Goal: Browse casually

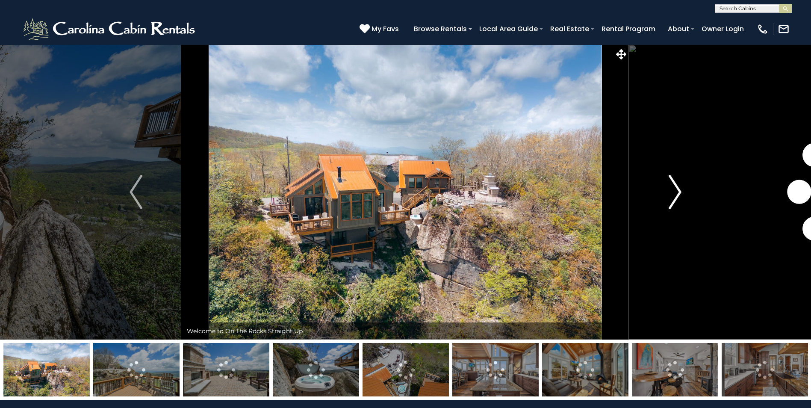
click at [679, 189] on img "Next" at bounding box center [674, 192] width 13 height 34
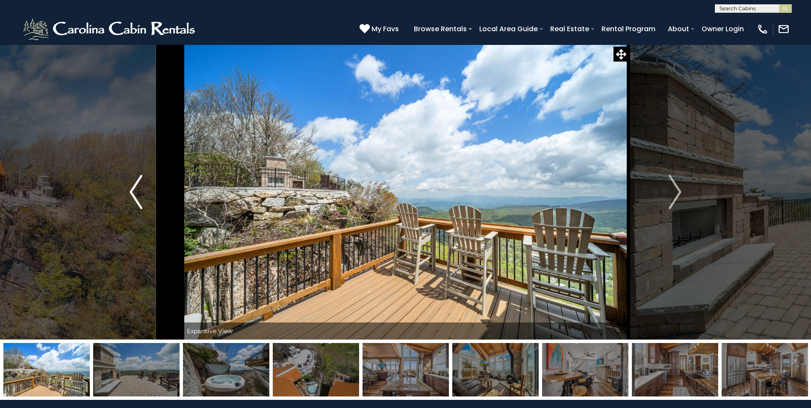
click at [140, 195] on img "Previous" at bounding box center [135, 192] width 13 height 34
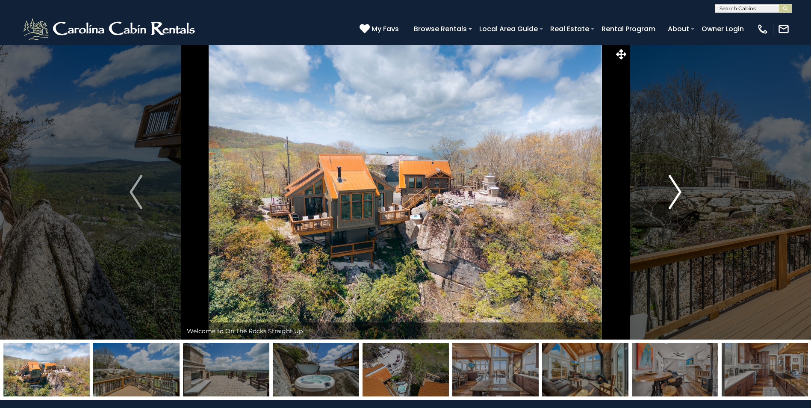
click at [663, 196] on button "Next" at bounding box center [674, 191] width 93 height 295
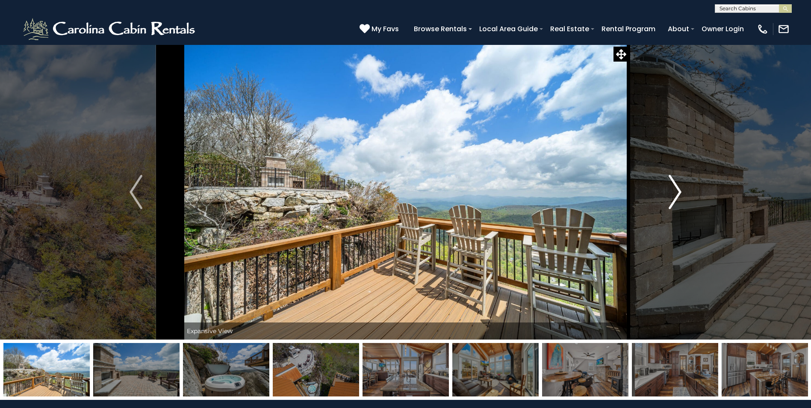
click at [674, 188] on img "Next" at bounding box center [674, 192] width 13 height 34
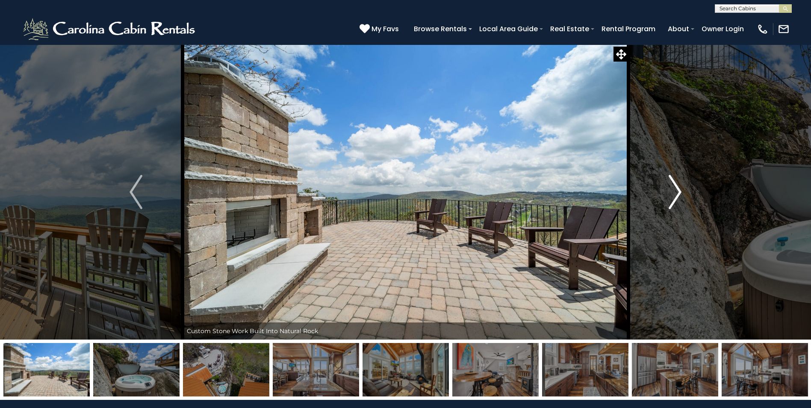
click at [674, 188] on img "Next" at bounding box center [674, 192] width 13 height 34
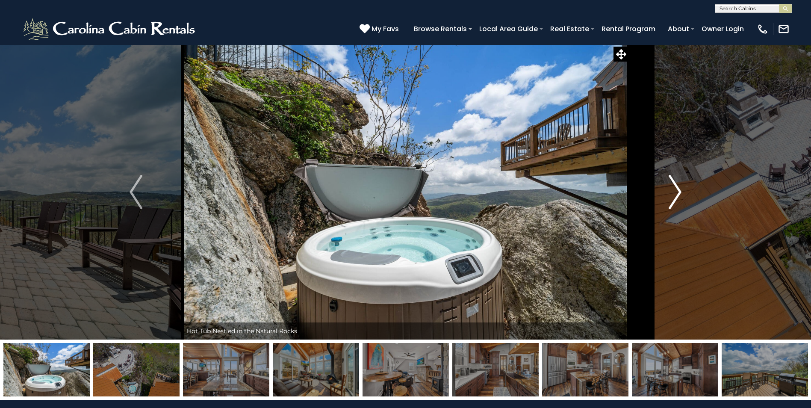
click at [674, 188] on img "Next" at bounding box center [674, 192] width 13 height 34
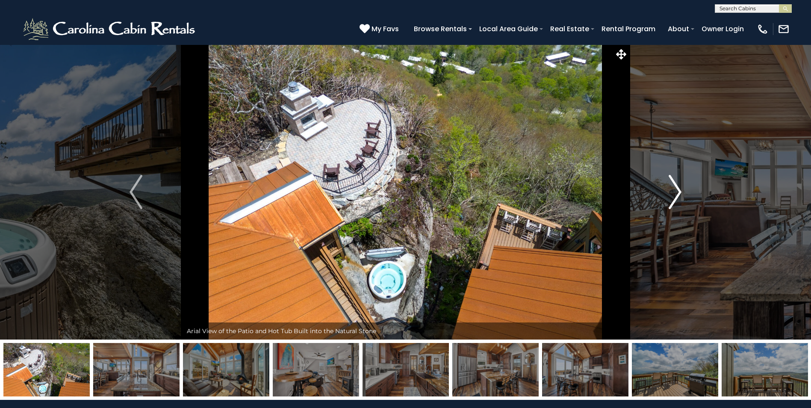
click at [674, 188] on img "Next" at bounding box center [674, 192] width 13 height 34
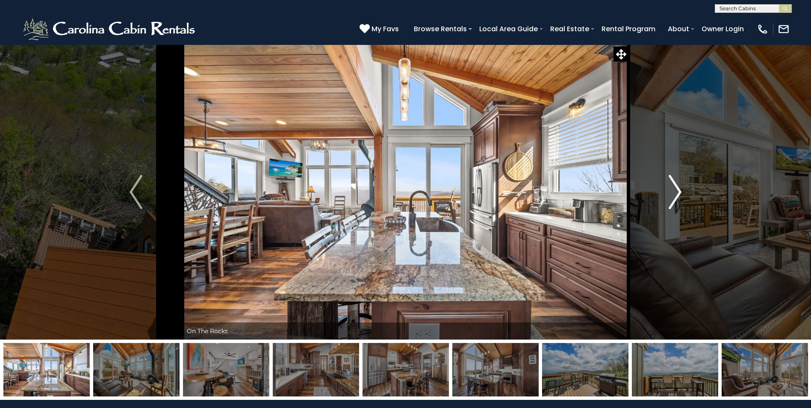
click at [674, 188] on img "Next" at bounding box center [674, 192] width 13 height 34
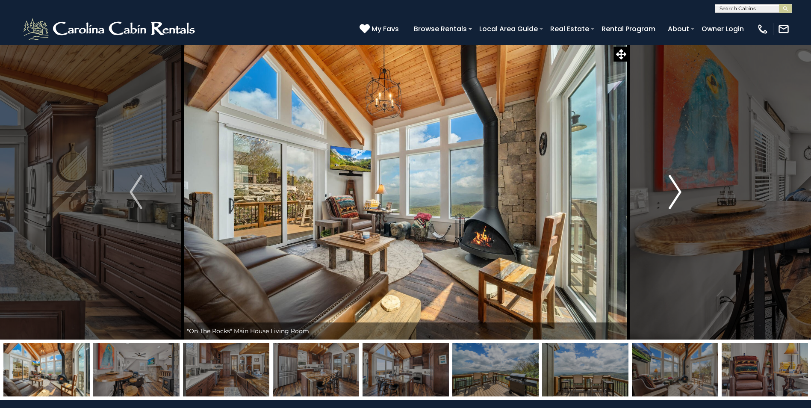
click at [674, 188] on img "Next" at bounding box center [674, 192] width 13 height 34
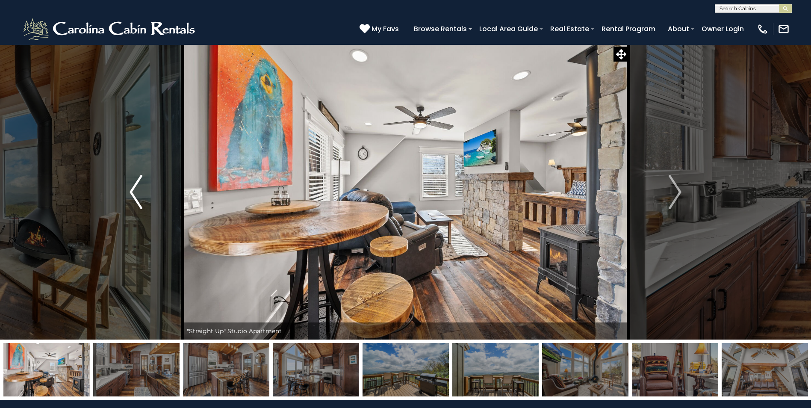
drag, startPoint x: 146, startPoint y: 197, endPoint x: 138, endPoint y: 194, distance: 8.8
click at [143, 195] on button "Previous" at bounding box center [135, 191] width 93 height 295
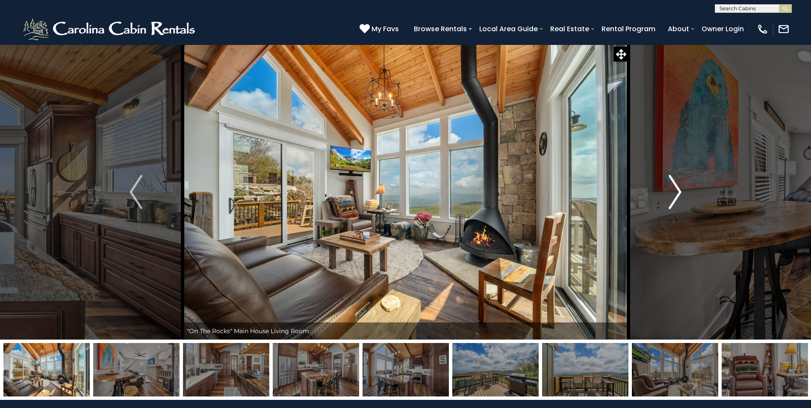
click at [674, 177] on img "Next" at bounding box center [674, 192] width 13 height 34
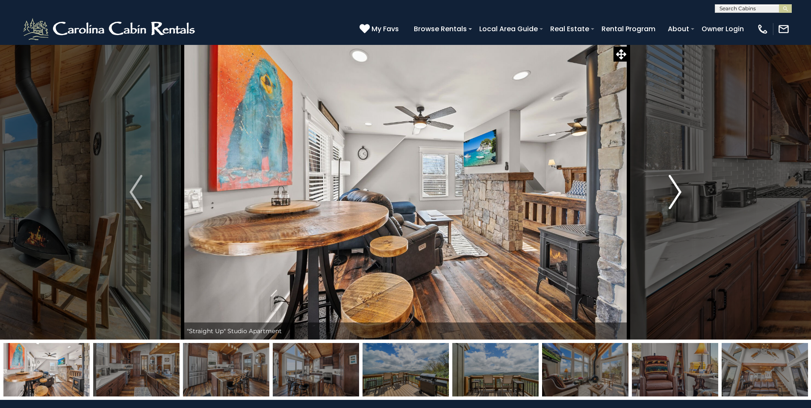
click at [674, 198] on img "Next" at bounding box center [674, 192] width 13 height 34
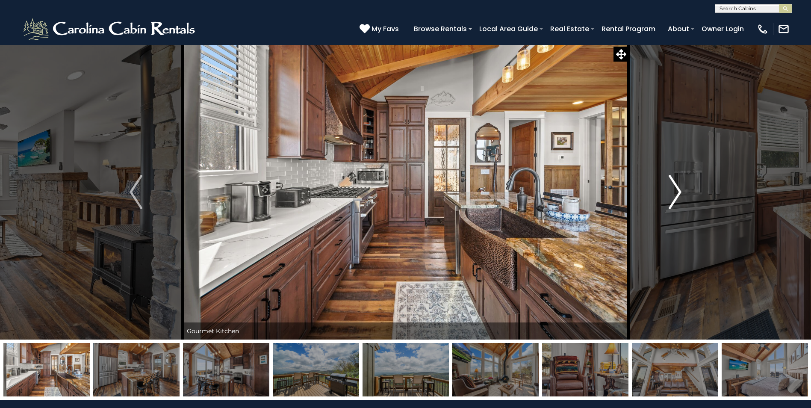
click at [674, 198] on img "Next" at bounding box center [674, 192] width 13 height 34
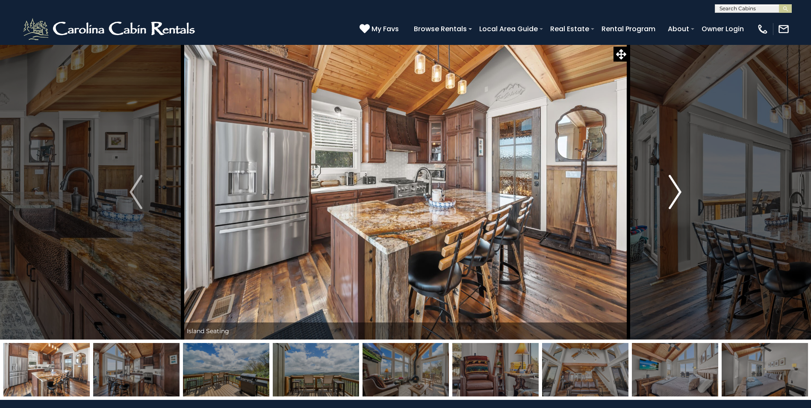
click at [674, 198] on img "Next" at bounding box center [674, 192] width 13 height 34
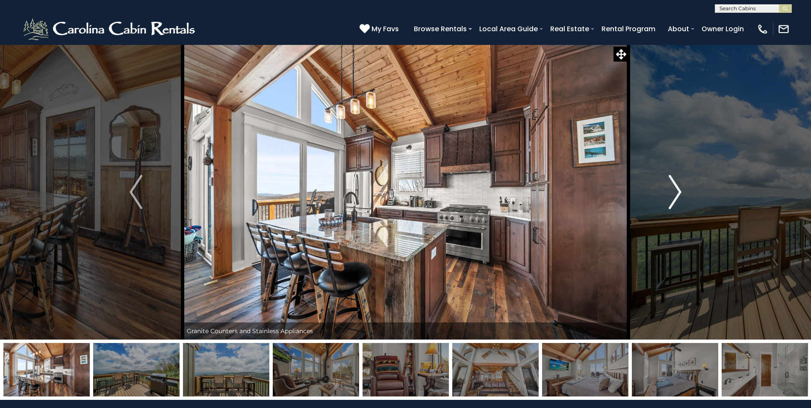
click at [674, 198] on img "Next" at bounding box center [674, 192] width 13 height 34
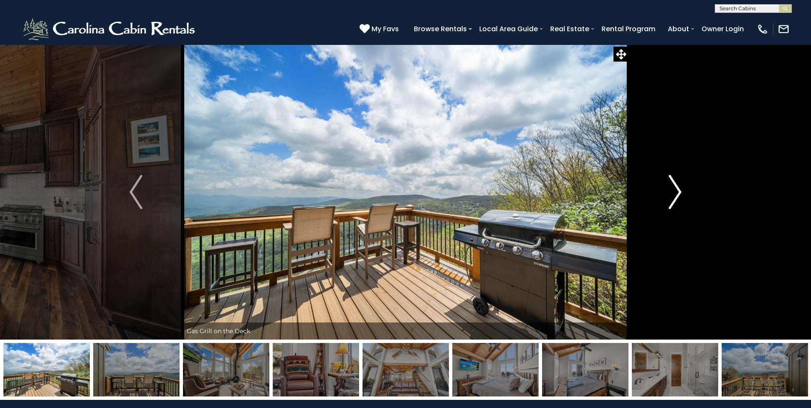
click at [674, 198] on img "Next" at bounding box center [674, 192] width 13 height 34
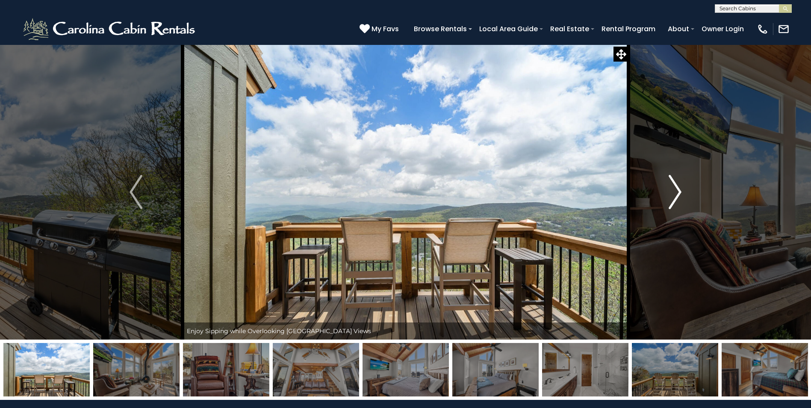
click at [674, 198] on img "Next" at bounding box center [674, 192] width 13 height 34
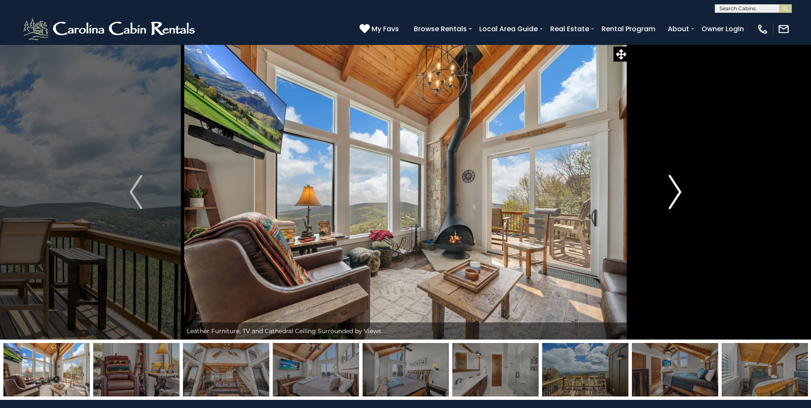
click at [674, 198] on img "Next" at bounding box center [674, 192] width 13 height 34
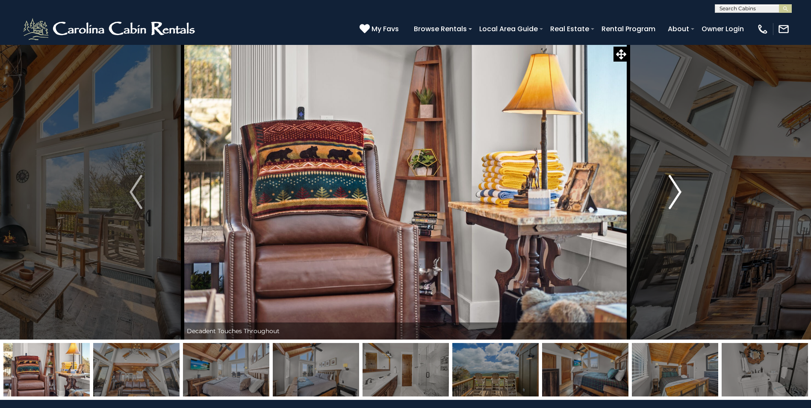
click at [674, 198] on img "Next" at bounding box center [674, 192] width 13 height 34
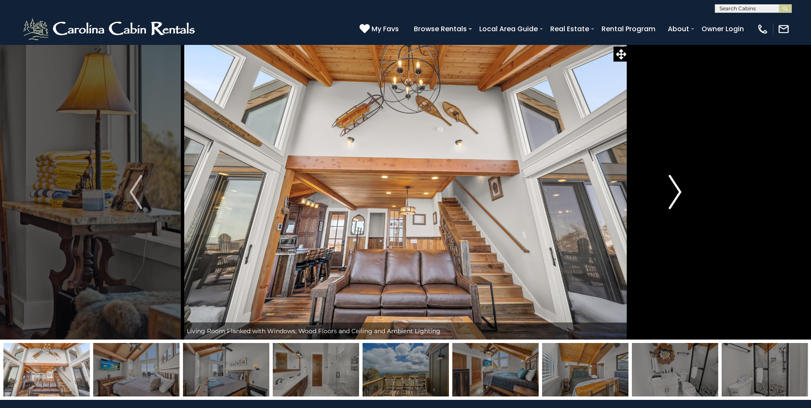
click at [674, 198] on img "Next" at bounding box center [674, 192] width 13 height 34
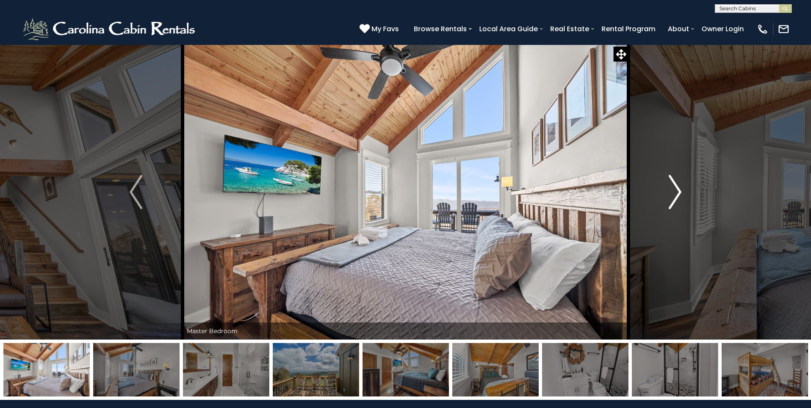
click at [674, 198] on img "Next" at bounding box center [674, 192] width 13 height 34
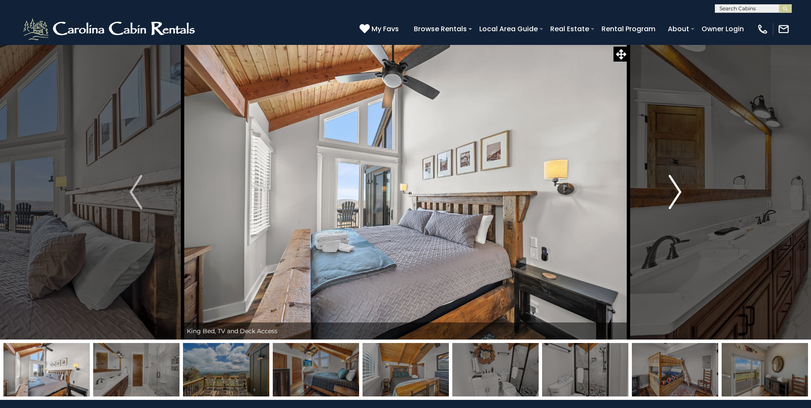
click at [674, 198] on img "Next" at bounding box center [674, 192] width 13 height 34
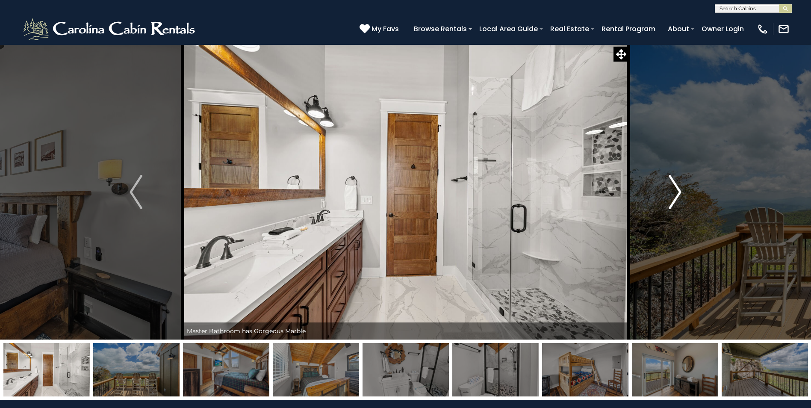
click at [674, 198] on img "Next" at bounding box center [674, 192] width 13 height 34
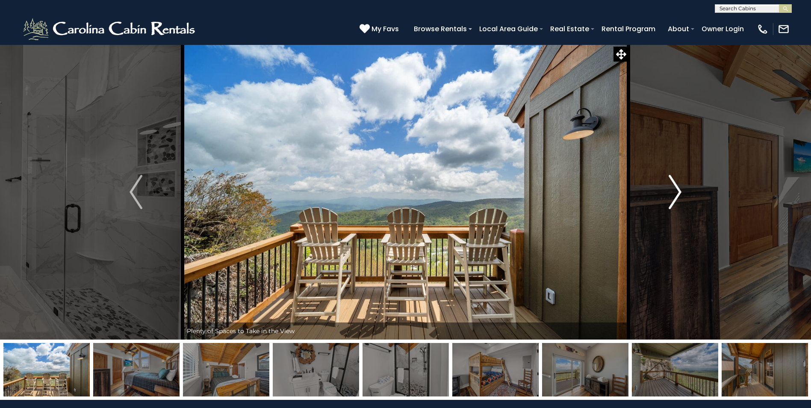
click at [674, 198] on img "Next" at bounding box center [674, 192] width 13 height 34
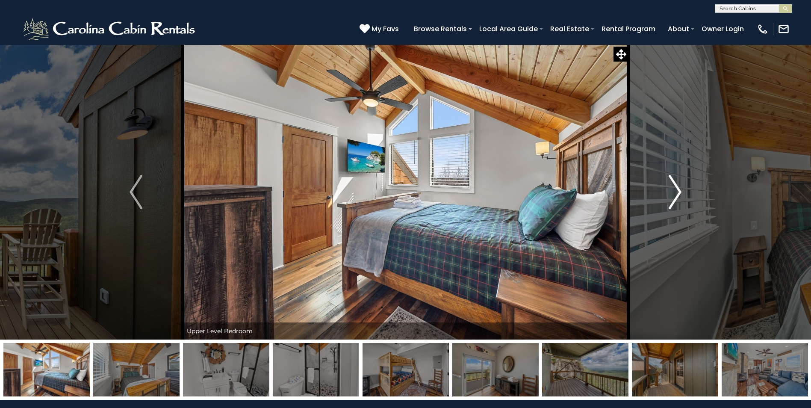
click at [674, 198] on img "Next" at bounding box center [674, 192] width 13 height 34
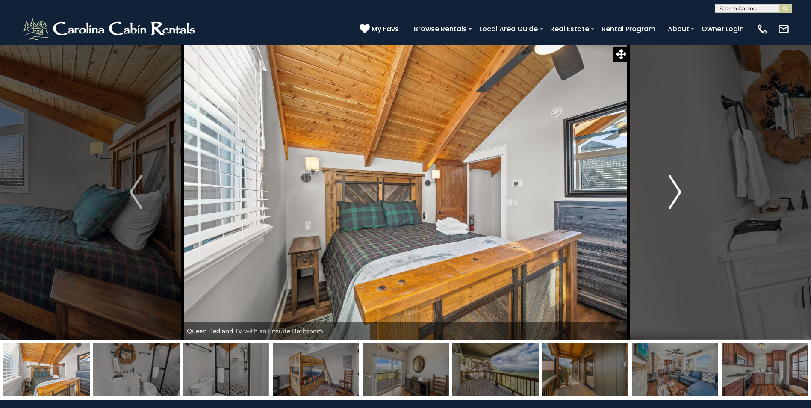
click at [674, 198] on img "Next" at bounding box center [674, 192] width 13 height 34
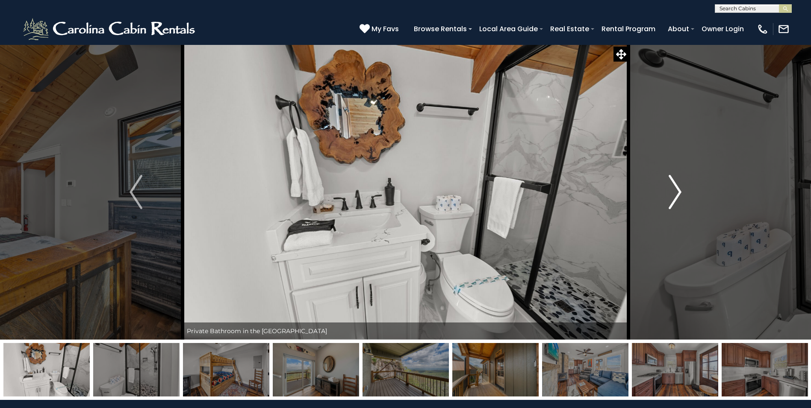
click at [674, 198] on img "Next" at bounding box center [674, 192] width 13 height 34
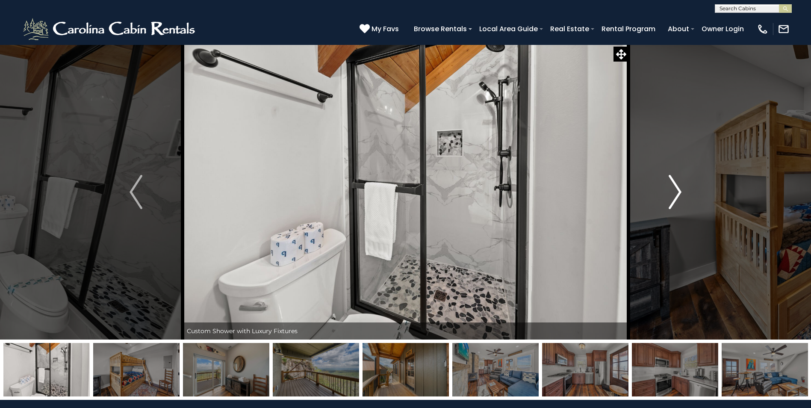
click at [674, 198] on img "Next" at bounding box center [674, 192] width 13 height 34
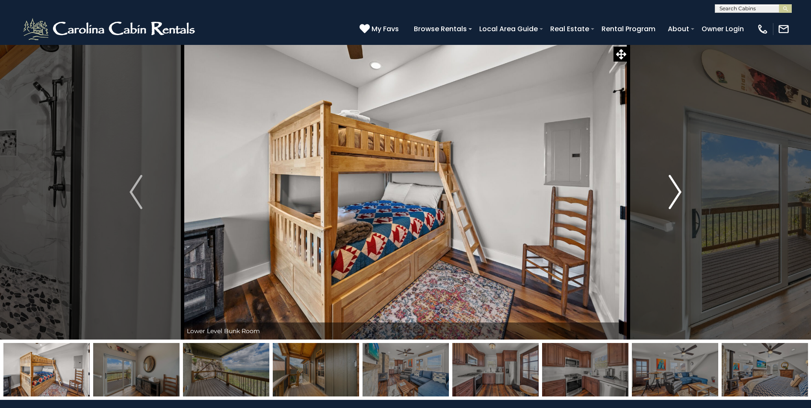
click at [674, 198] on img "Next" at bounding box center [674, 192] width 13 height 34
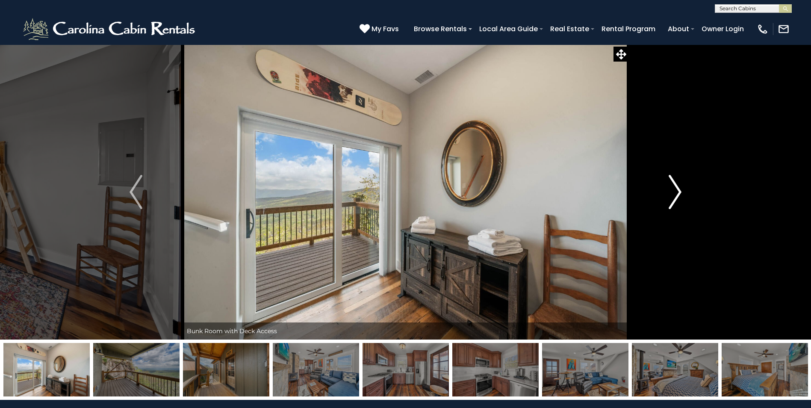
click at [674, 198] on img "Next" at bounding box center [674, 192] width 13 height 34
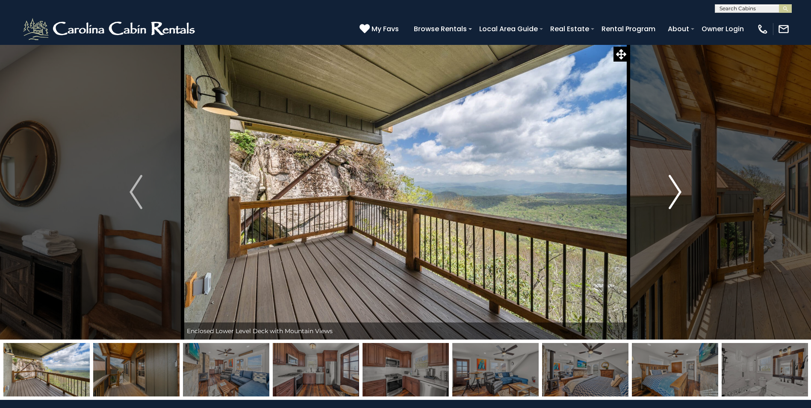
click at [674, 198] on img "Next" at bounding box center [674, 192] width 13 height 34
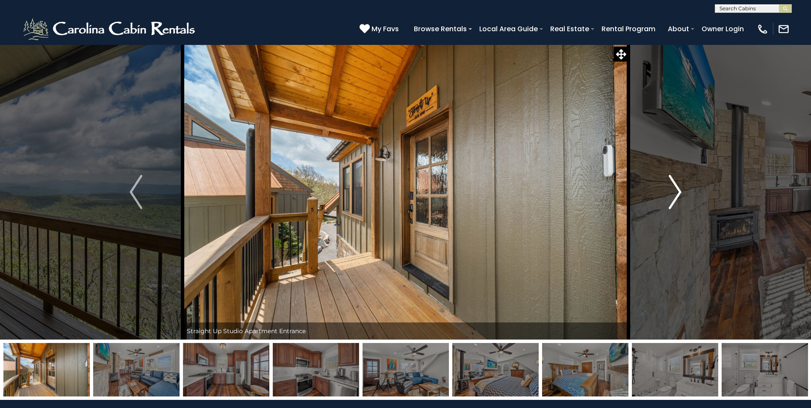
click at [674, 198] on img "Next" at bounding box center [674, 192] width 13 height 34
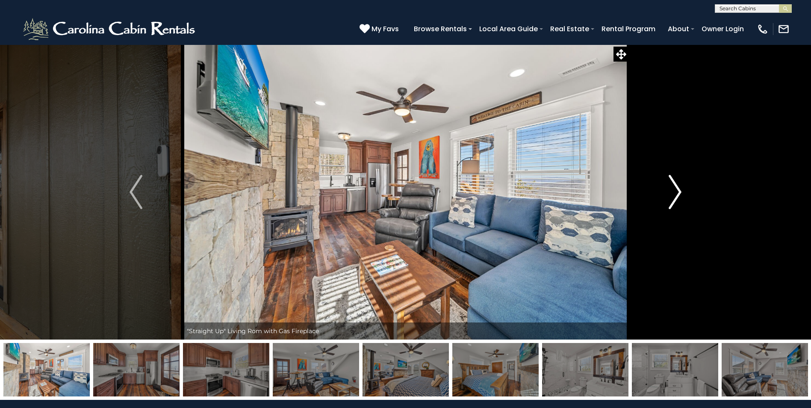
click at [674, 198] on img "Next" at bounding box center [674, 192] width 13 height 34
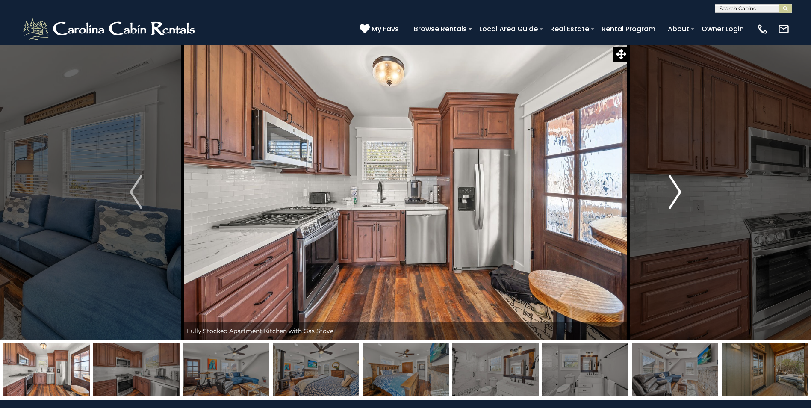
click at [674, 198] on img "Next" at bounding box center [674, 192] width 13 height 34
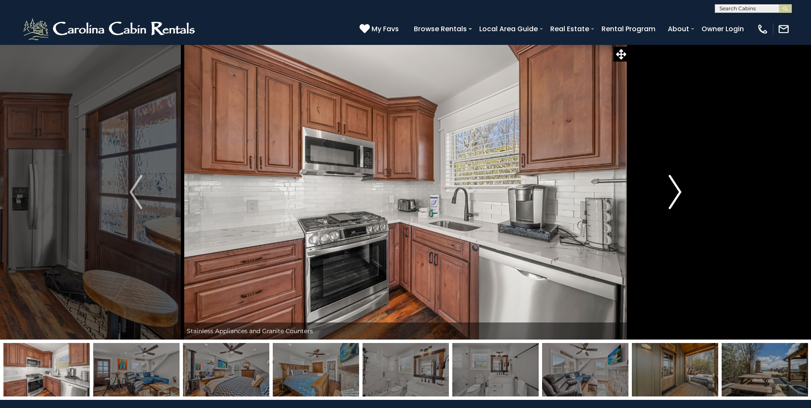
click at [674, 198] on img "Next" at bounding box center [674, 192] width 13 height 34
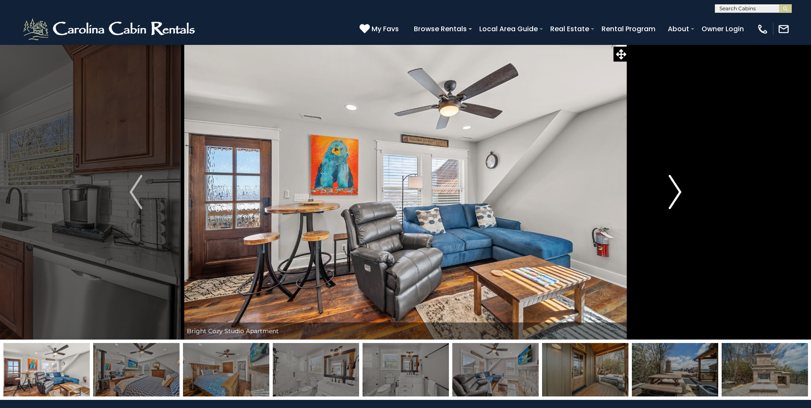
click at [674, 198] on img "Next" at bounding box center [674, 192] width 13 height 34
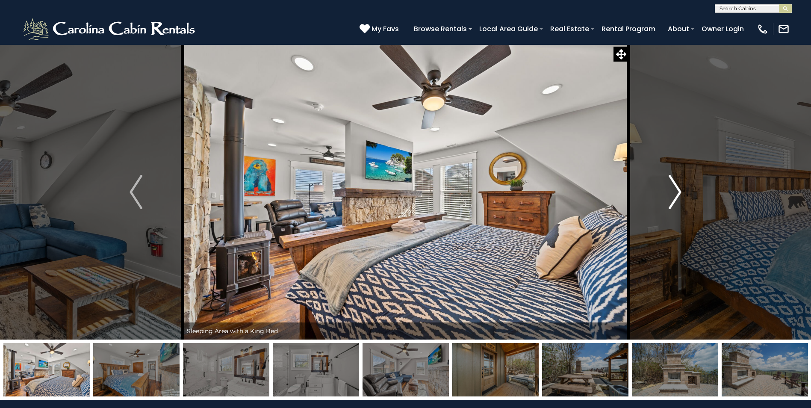
click at [674, 198] on img "Next" at bounding box center [674, 192] width 13 height 34
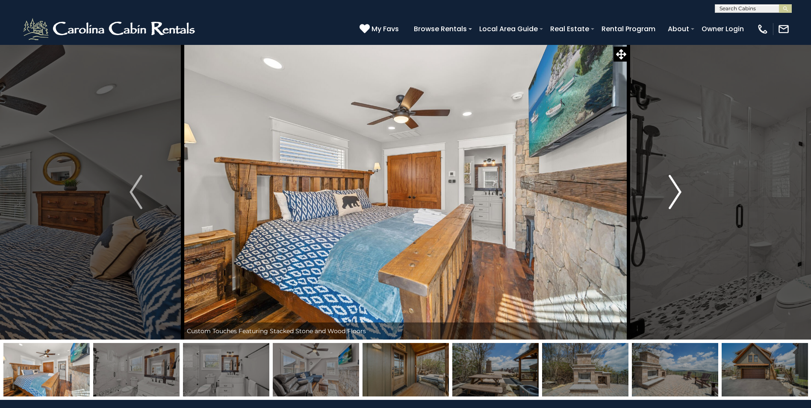
click at [674, 198] on img "Next" at bounding box center [674, 192] width 13 height 34
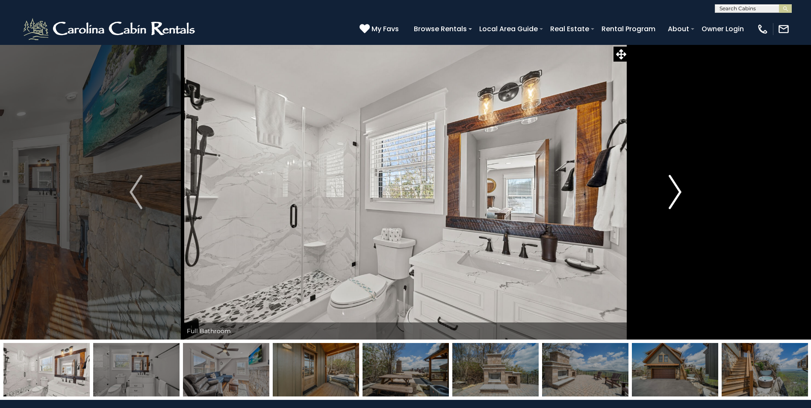
click at [674, 198] on img "Next" at bounding box center [674, 192] width 13 height 34
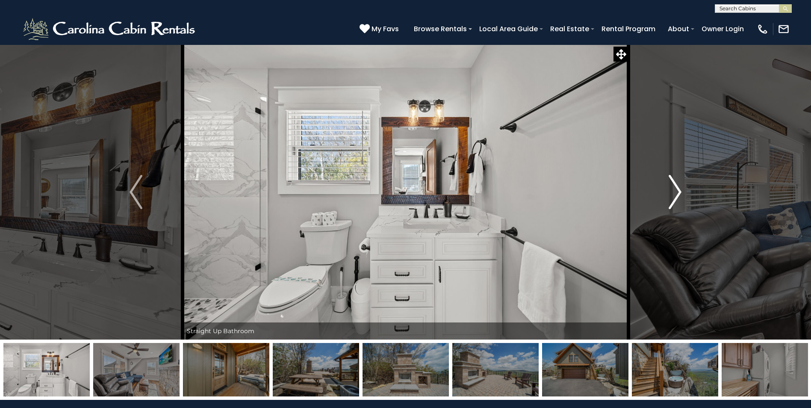
click at [674, 198] on img "Next" at bounding box center [674, 192] width 13 height 34
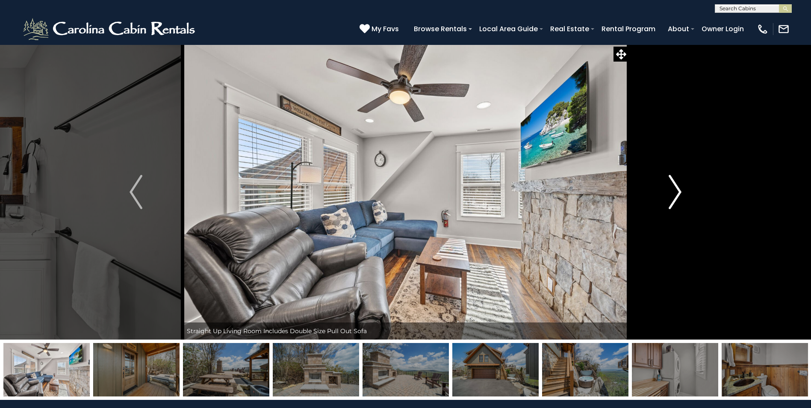
click at [674, 198] on img "Next" at bounding box center [674, 192] width 13 height 34
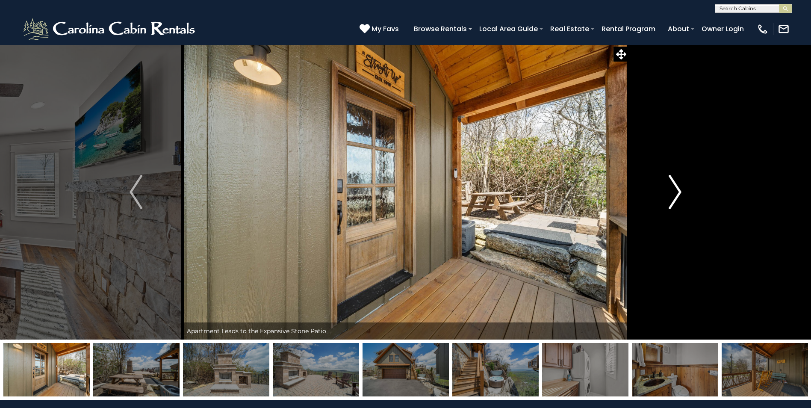
click at [674, 198] on img "Next" at bounding box center [674, 192] width 13 height 34
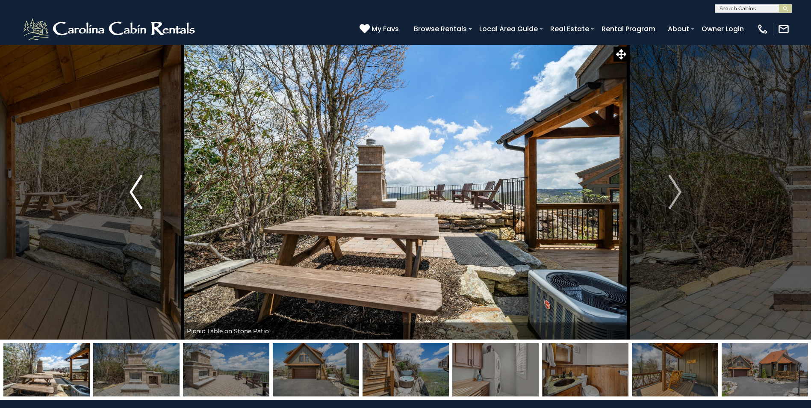
click at [129, 188] on button "Previous" at bounding box center [135, 191] width 93 height 295
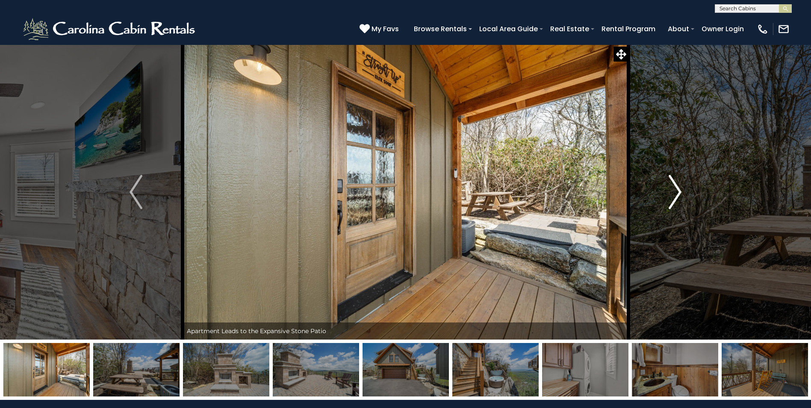
click at [682, 199] on button "Next" at bounding box center [674, 191] width 93 height 295
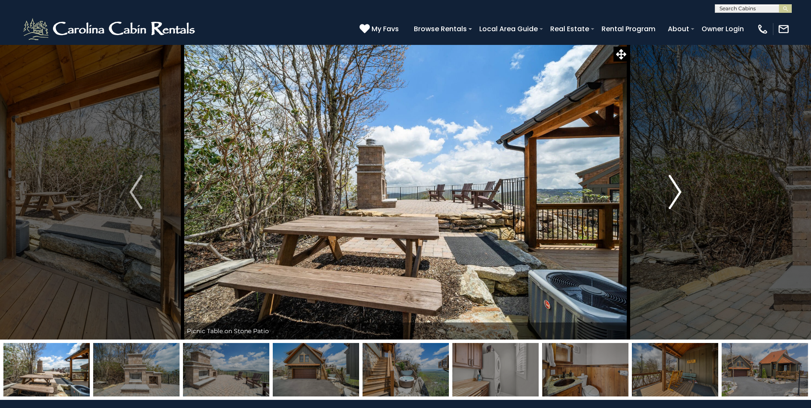
click at [682, 199] on button "Next" at bounding box center [674, 191] width 93 height 295
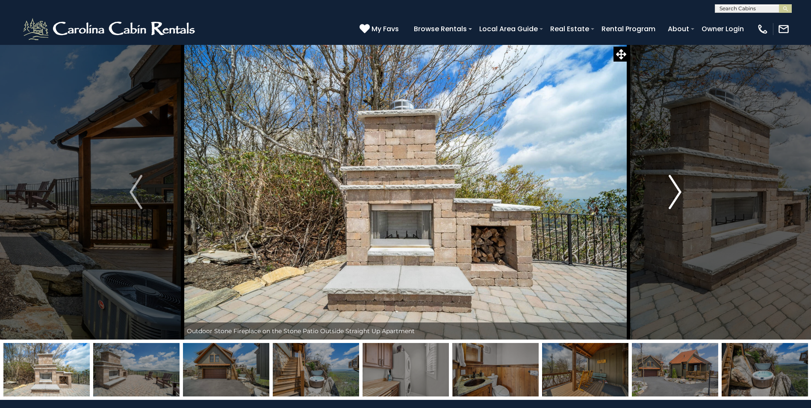
click at [682, 199] on button "Next" at bounding box center [674, 191] width 93 height 295
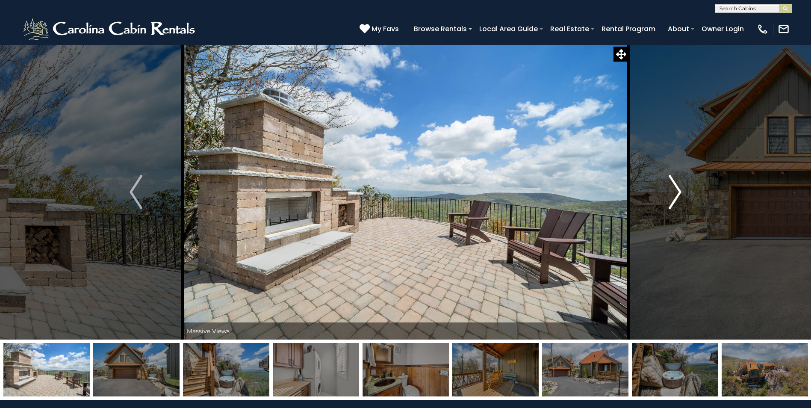
click at [682, 199] on button "Next" at bounding box center [674, 191] width 93 height 295
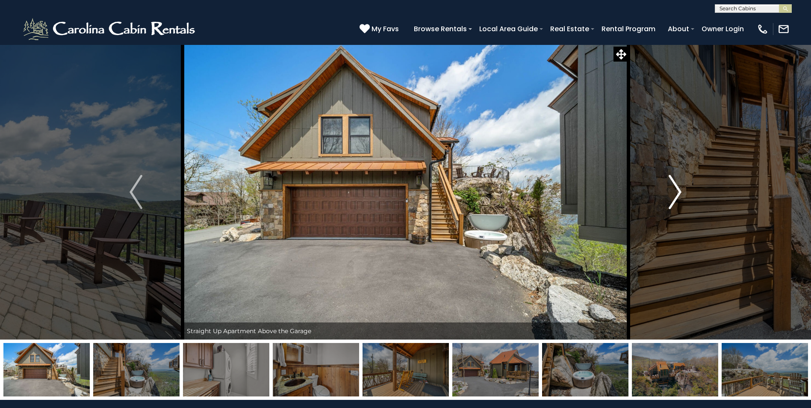
click at [681, 198] on img "Next" at bounding box center [674, 192] width 13 height 34
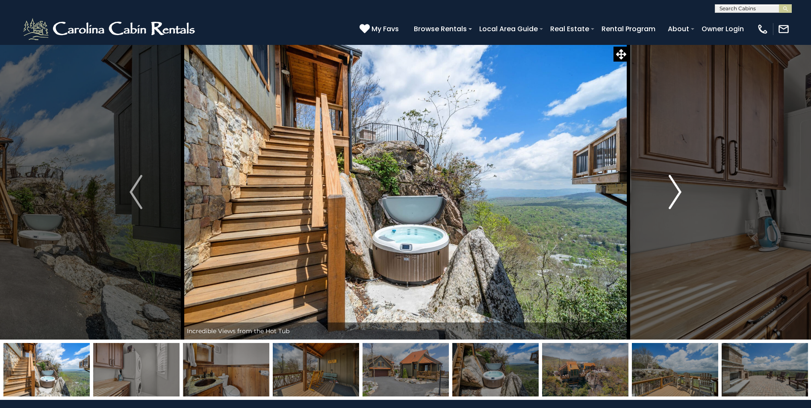
click at [681, 198] on img "Next" at bounding box center [674, 192] width 13 height 34
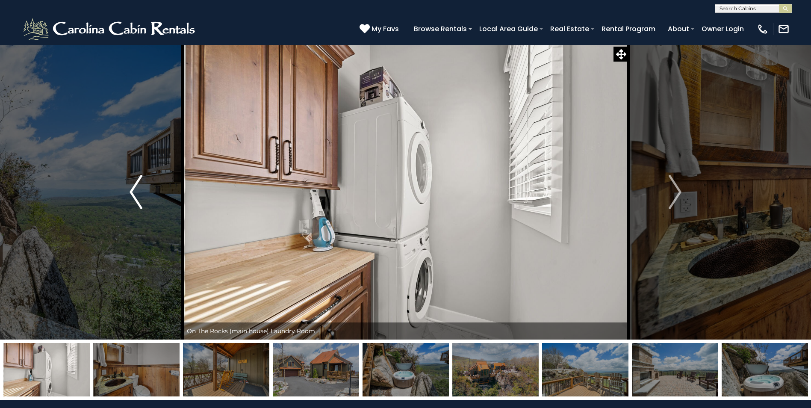
click at [130, 194] on img "Previous" at bounding box center [135, 192] width 13 height 34
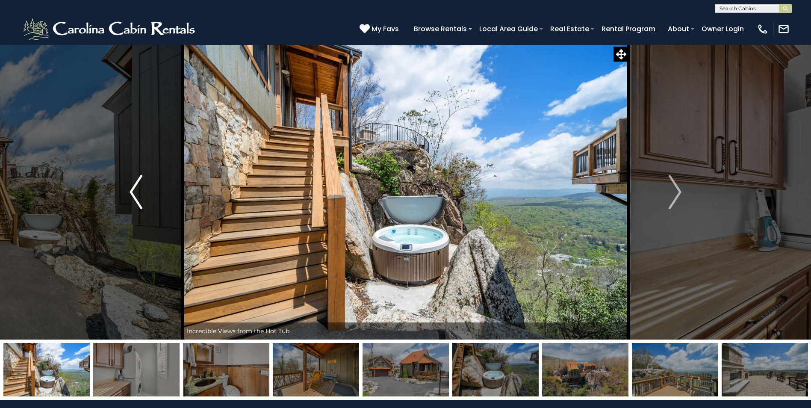
click at [127, 199] on button "Previous" at bounding box center [135, 191] width 93 height 295
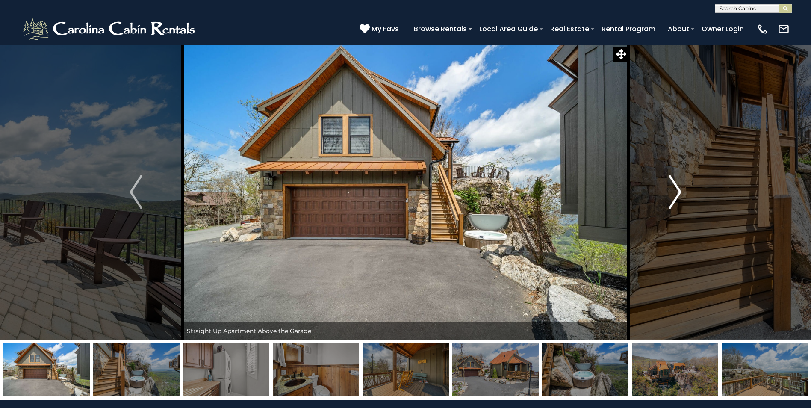
click at [671, 200] on img "Next" at bounding box center [674, 192] width 13 height 34
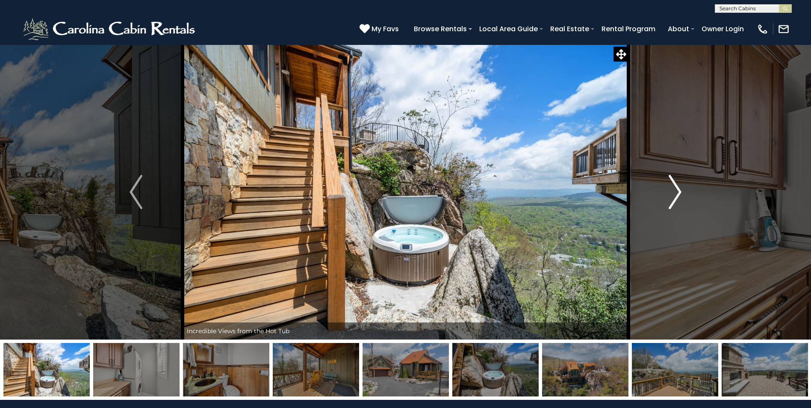
click at [671, 200] on img "Next" at bounding box center [674, 192] width 13 height 34
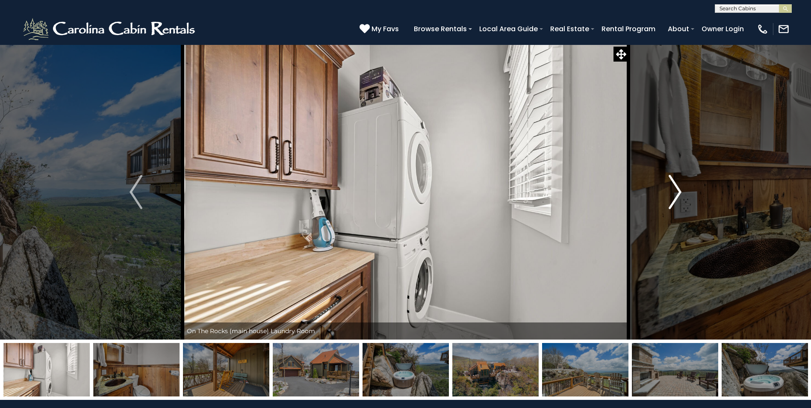
click at [671, 200] on img "Next" at bounding box center [674, 192] width 13 height 34
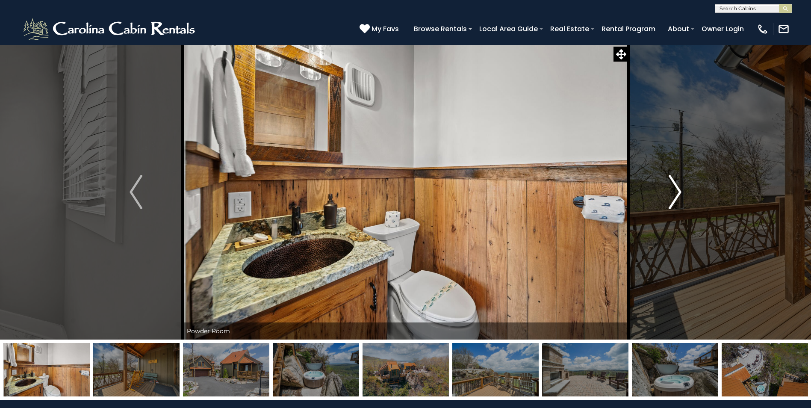
click at [671, 200] on img "Next" at bounding box center [674, 192] width 13 height 34
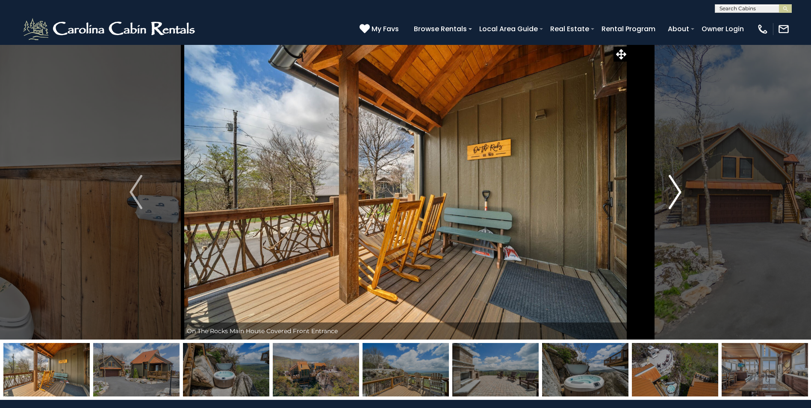
click at [671, 200] on img "Next" at bounding box center [674, 192] width 13 height 34
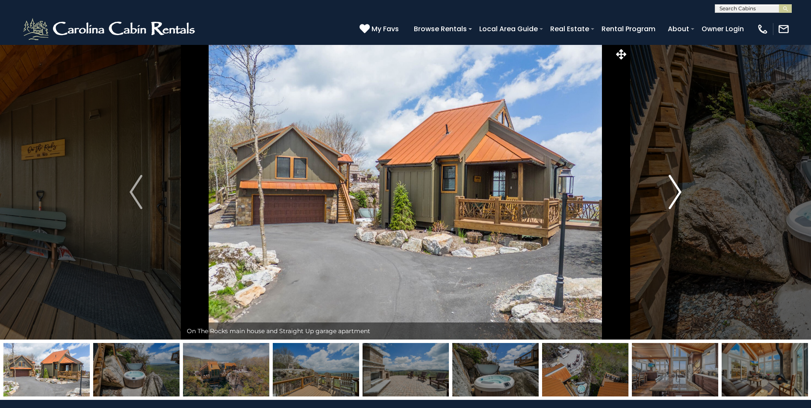
click at [671, 200] on img "Next" at bounding box center [674, 192] width 13 height 34
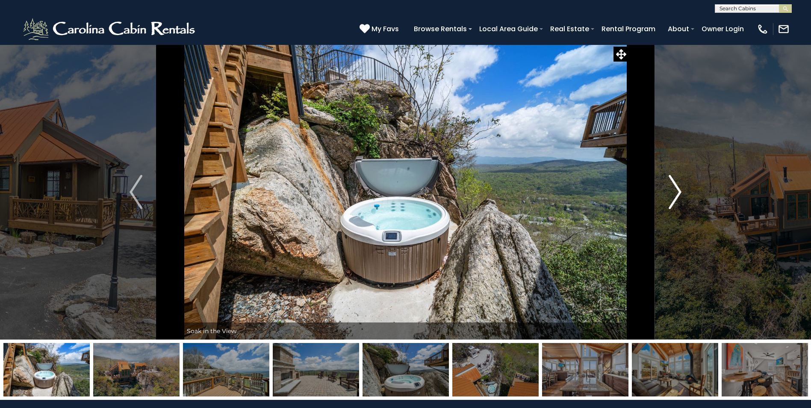
click at [671, 200] on img "Next" at bounding box center [674, 192] width 13 height 34
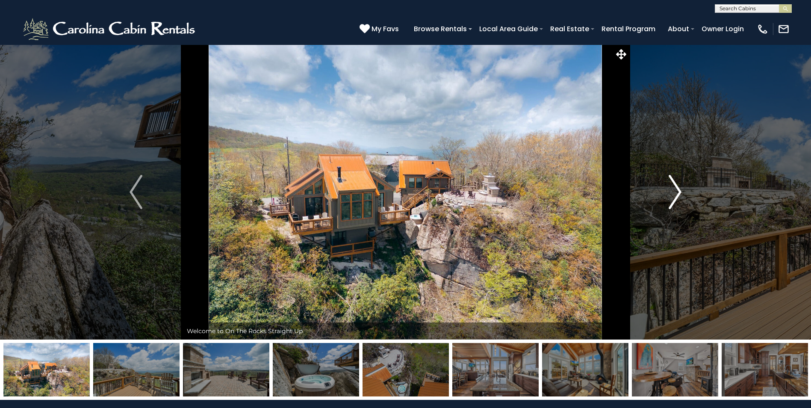
click at [671, 200] on img "Next" at bounding box center [674, 192] width 13 height 34
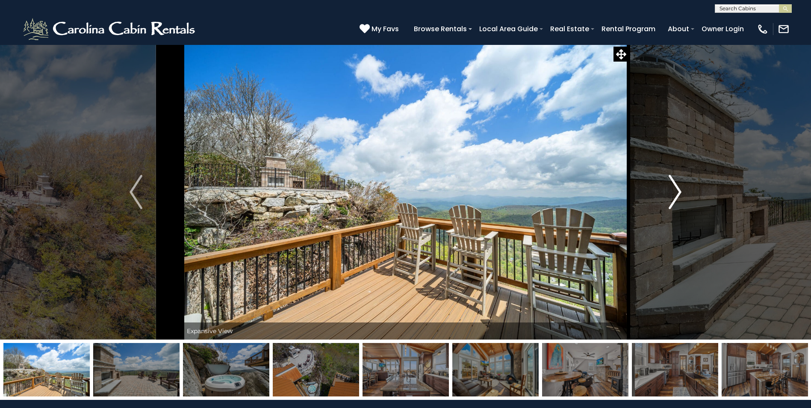
click at [671, 200] on img "Next" at bounding box center [674, 192] width 13 height 34
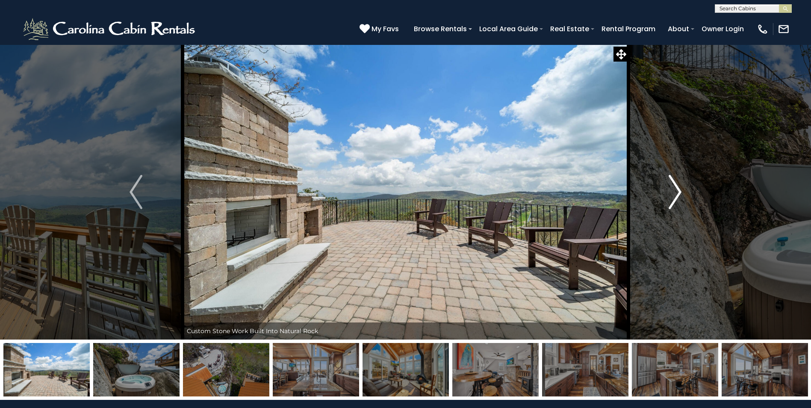
click at [671, 200] on img "Next" at bounding box center [674, 192] width 13 height 34
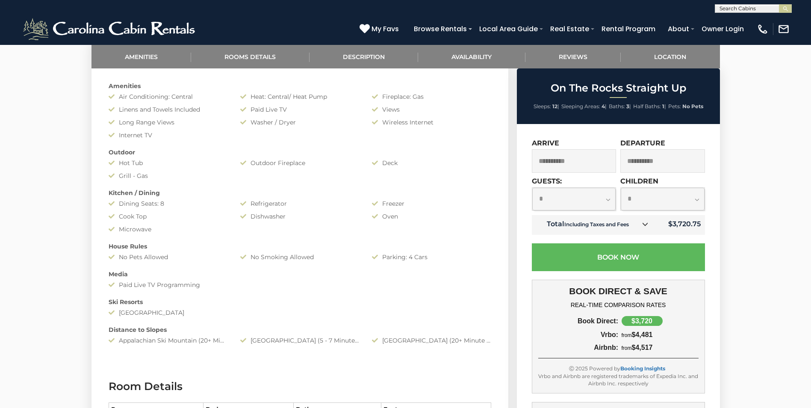
scroll to position [427, 0]
